Goal: Task Accomplishment & Management: Complete application form

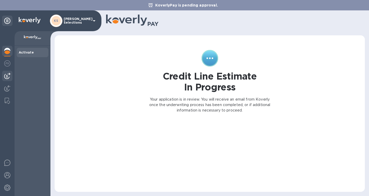
click at [9, 75] on img at bounding box center [7, 76] width 6 height 6
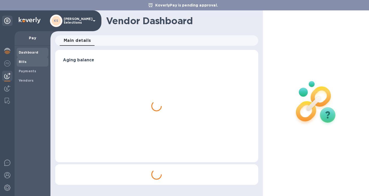
click at [29, 62] on span "Bills" at bounding box center [33, 61] width 28 height 5
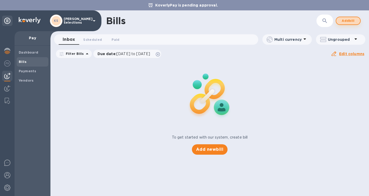
click at [349, 22] on span "Add bill" at bounding box center [349, 21] width 16 height 6
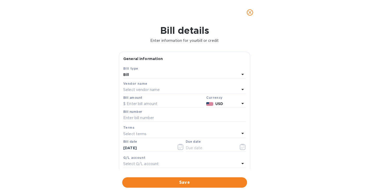
click at [250, 14] on icon "close" at bounding box center [249, 12] width 5 height 5
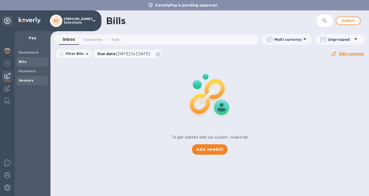
click at [29, 80] on b "Vendors" at bounding box center [26, 81] width 15 height 4
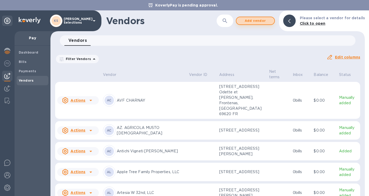
click at [263, 23] on span "Add vendor" at bounding box center [256, 21] width 30 height 6
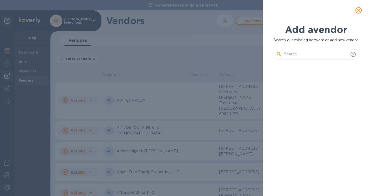
scroll to position [109, 89]
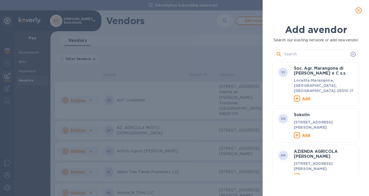
click at [309, 58] on input "text" at bounding box center [316, 54] width 64 height 8
paste input "Sarl A & T LAMBLOT"
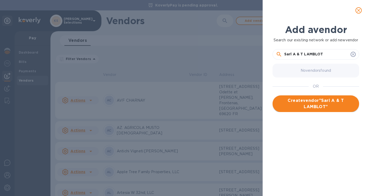
type input "Sarl A & T LAMBLOT"
click at [316, 108] on span "Create vendor " Sarl A & T LAMBLOT "" at bounding box center [316, 104] width 78 height 12
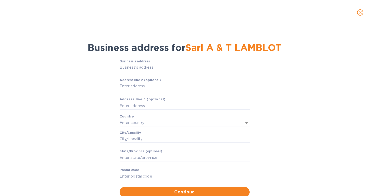
click at [131, 67] on input "Business’s аddress" at bounding box center [185, 68] width 130 height 8
paste input "[STREET_ADDRESS][PERSON_NAME]"
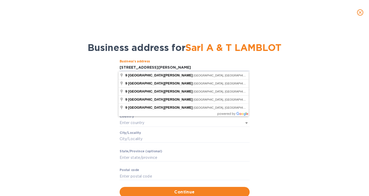
type input "[STREET_ADDRESS][PERSON_NAME]"
click at [91, 73] on div "Business’s аddress [STREET_ADDRESS][PERSON_NAME] line 2 (optional) ​ Аddress li…" at bounding box center [185, 128] width 356 height 144
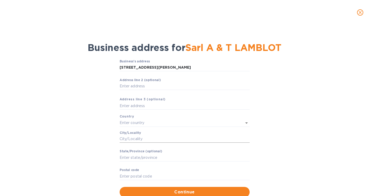
click at [128, 137] on input "Сity/Locаlity" at bounding box center [185, 139] width 130 height 8
paste input "JANVRY"
type input "JANVRY"
click at [132, 175] on input "Pоstal cоde" at bounding box center [185, 177] width 130 height 8
paste input "51390"
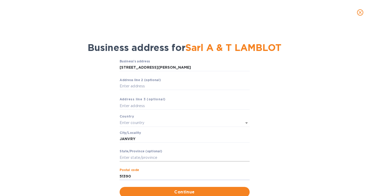
type input "51390"
click at [130, 159] on input "Stаte/Province (optional)" at bounding box center [185, 158] width 130 height 8
click at [125, 124] on input "text" at bounding box center [178, 123] width 116 height 8
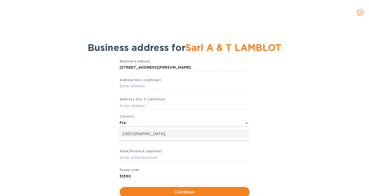
click at [136, 135] on p "[GEOGRAPHIC_DATA]" at bounding box center [184, 133] width 122 height 5
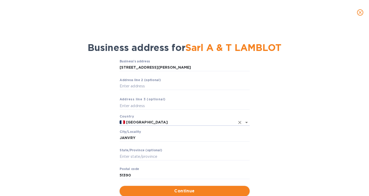
type input "[GEOGRAPHIC_DATA]"
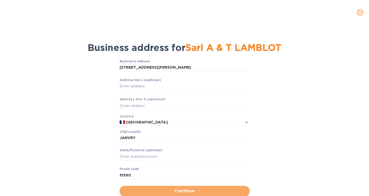
click at [186, 190] on span "Continue" at bounding box center [185, 191] width 122 height 6
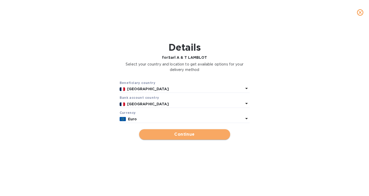
click at [201, 136] on span "Continue" at bounding box center [184, 134] width 83 height 6
type input "Sarl A & T LAMBLOT"
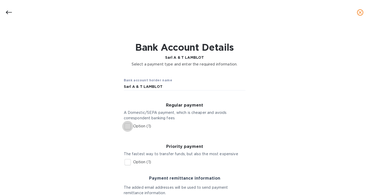
click at [127, 125] on input "Option (1)" at bounding box center [127, 126] width 11 height 11
checkbox input "true"
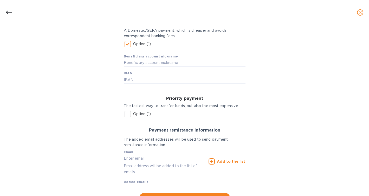
scroll to position [106, 0]
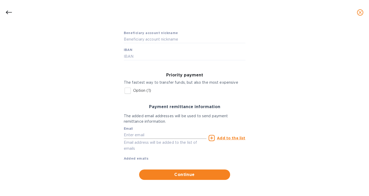
click at [159, 135] on input "text" at bounding box center [165, 135] width 83 height 8
paste input "[EMAIL_ADDRESS][DOMAIN_NAME]"
type input "[EMAIL_ADDRESS][DOMAIN_NAME]"
click at [240, 138] on u "Add to the list" at bounding box center [231, 138] width 28 height 4
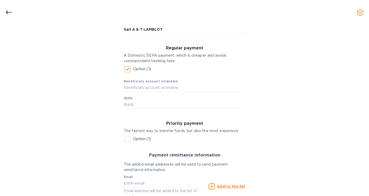
scroll to position [55, 0]
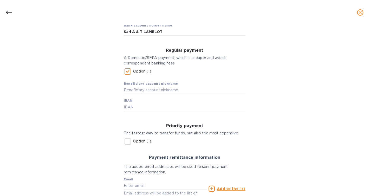
click at [138, 106] on input "text" at bounding box center [185, 107] width 122 height 8
paste input "[FINANCIAL_ID]"
type input "[FINANCIAL_ID]"
click at [135, 91] on input "text" at bounding box center [185, 90] width 122 height 8
click at [165, 88] on input "text" at bounding box center [185, 90] width 122 height 8
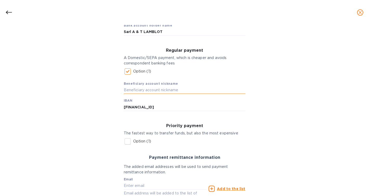
paste input "LAMBLOT"
type input "LAMBLOT"
click at [86, 100] on div "Bank account holder name Sarl A & T LAMBLOT Regular payment A Domestic/SEPA pay…" at bounding box center [185, 129] width 356 height 229
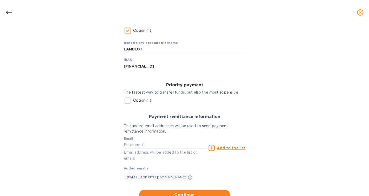
scroll to position [116, 0]
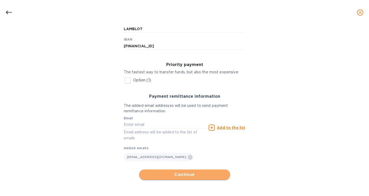
click at [180, 176] on span "Continue" at bounding box center [184, 175] width 83 height 6
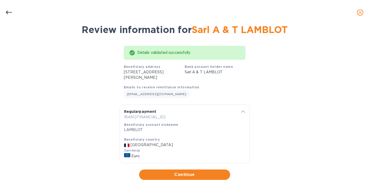
scroll to position [18, 0]
click at [186, 177] on span "Continue" at bounding box center [184, 175] width 83 height 6
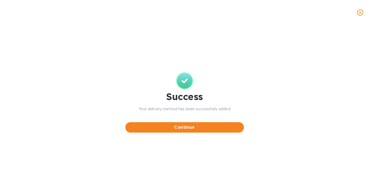
scroll to position [0, 0]
click at [179, 129] on span "Continue" at bounding box center [185, 127] width 110 height 6
